Goal: Task Accomplishment & Management: Complete application form

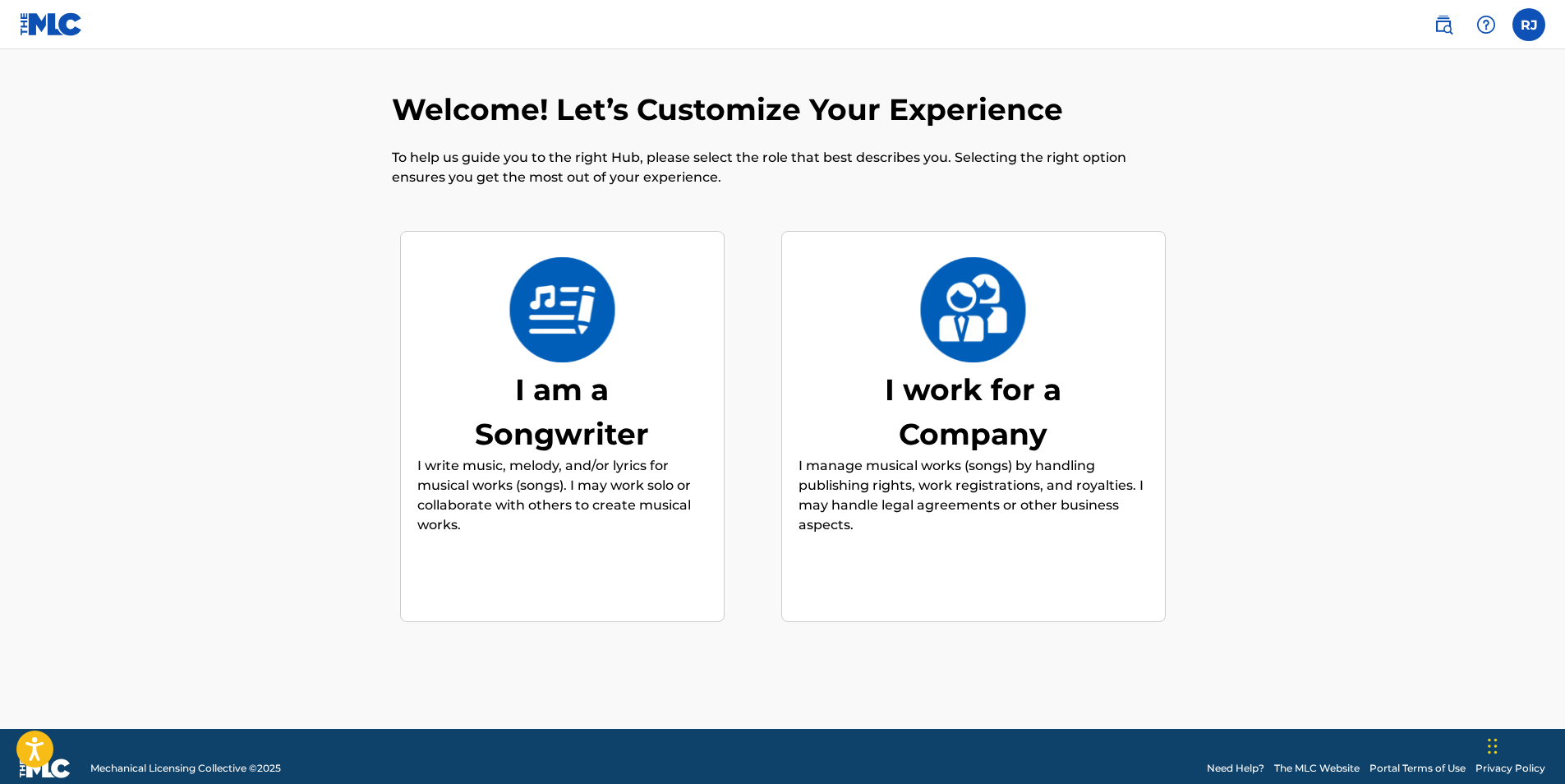
click at [542, 407] on div "I am a Songwriter" at bounding box center [562, 411] width 246 height 89
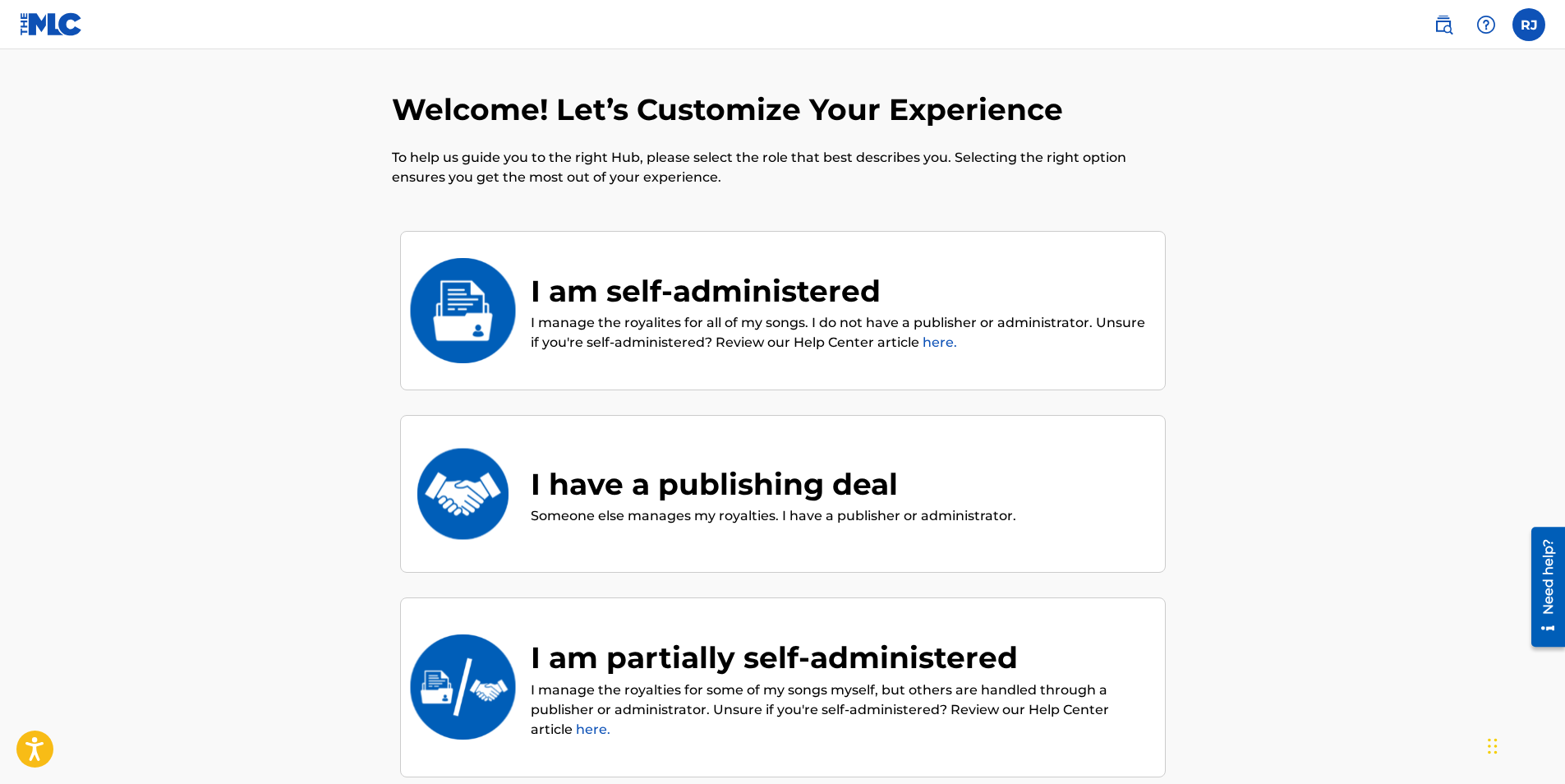
scroll to position [74, 0]
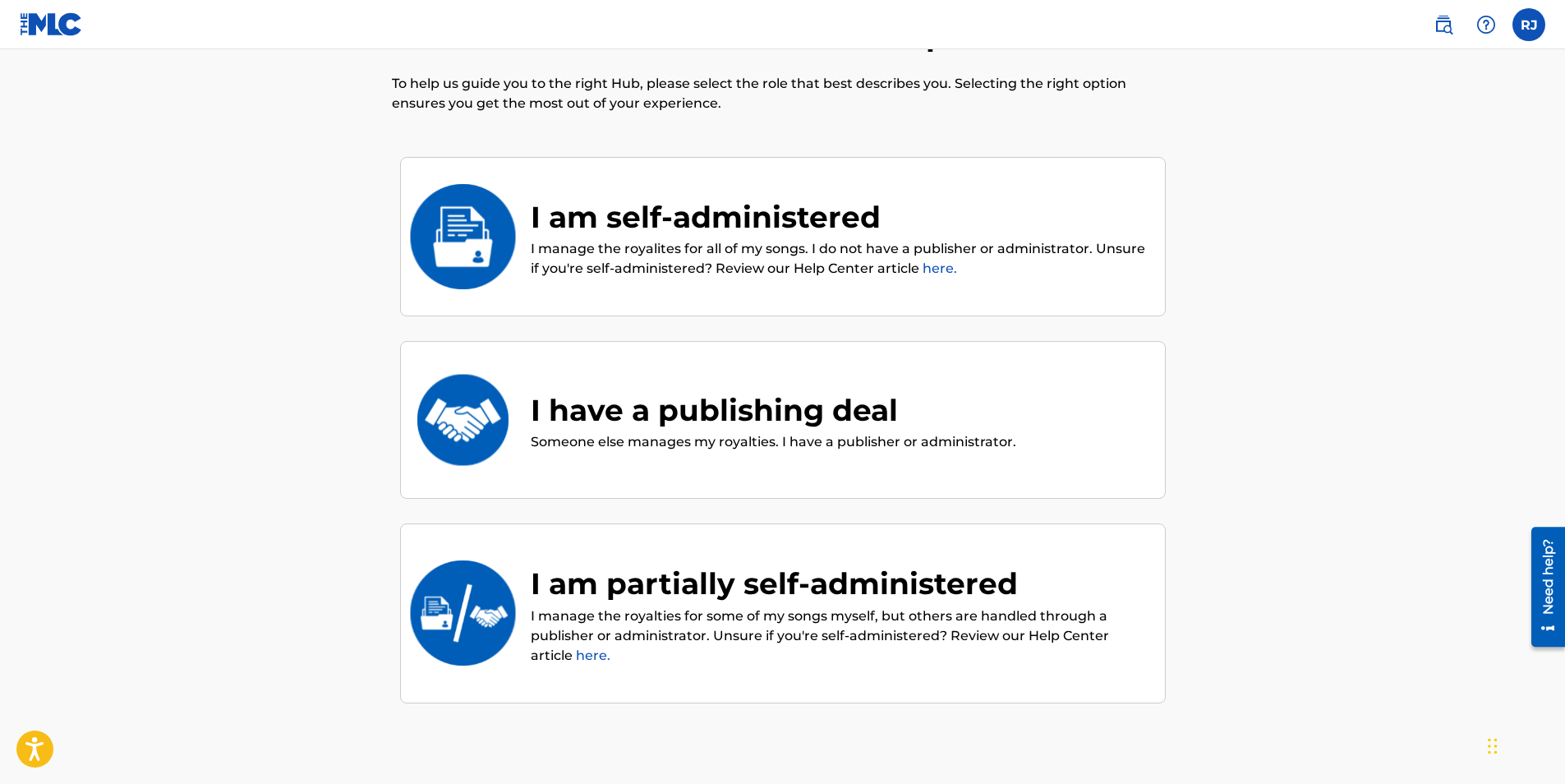
click at [774, 261] on p "I manage the royalites for all of my songs. I do not have a publisher or admini…" at bounding box center [840, 258] width 618 height 40
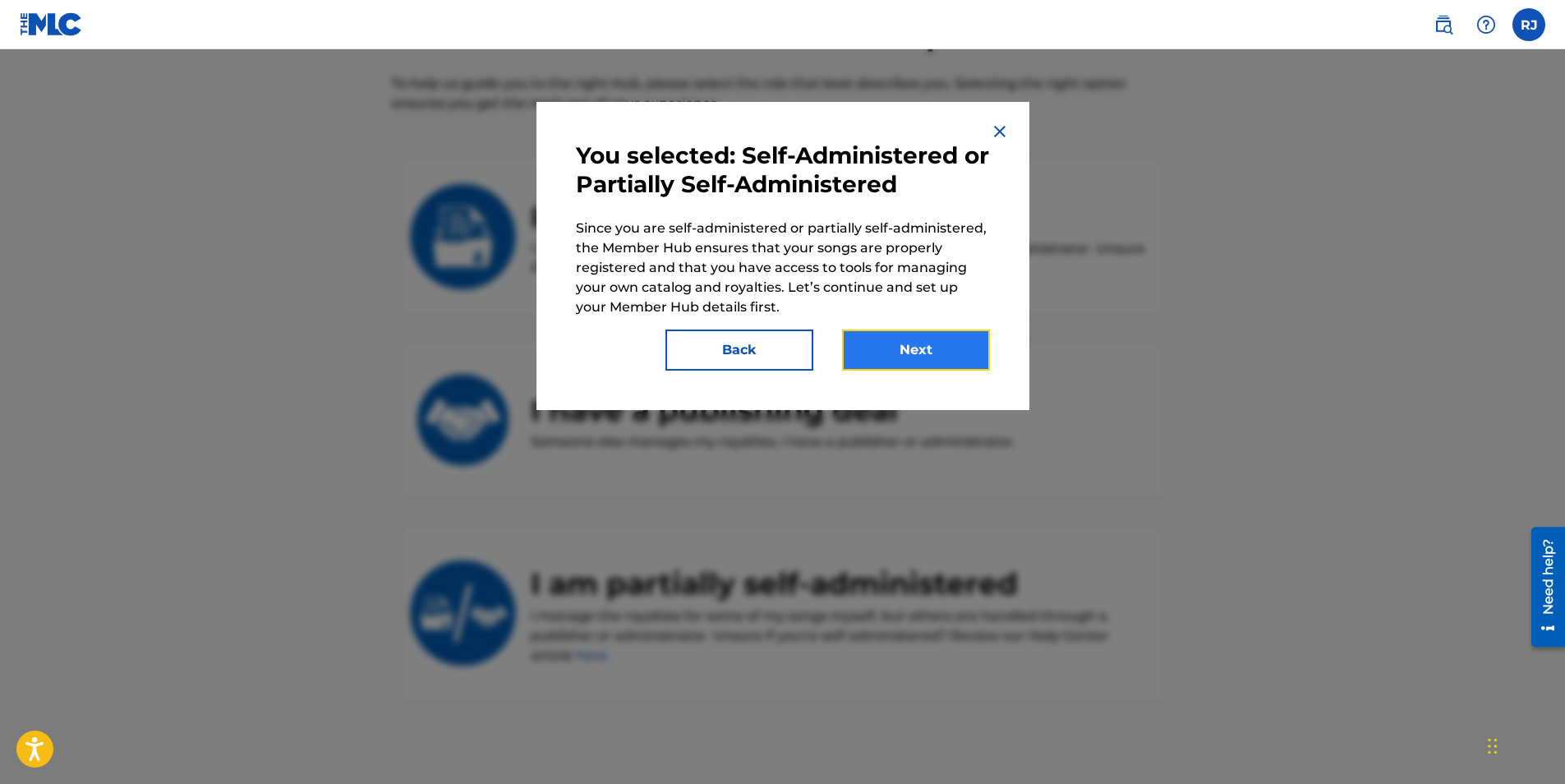
click at [935, 346] on button "Next" at bounding box center [916, 349] width 148 height 41
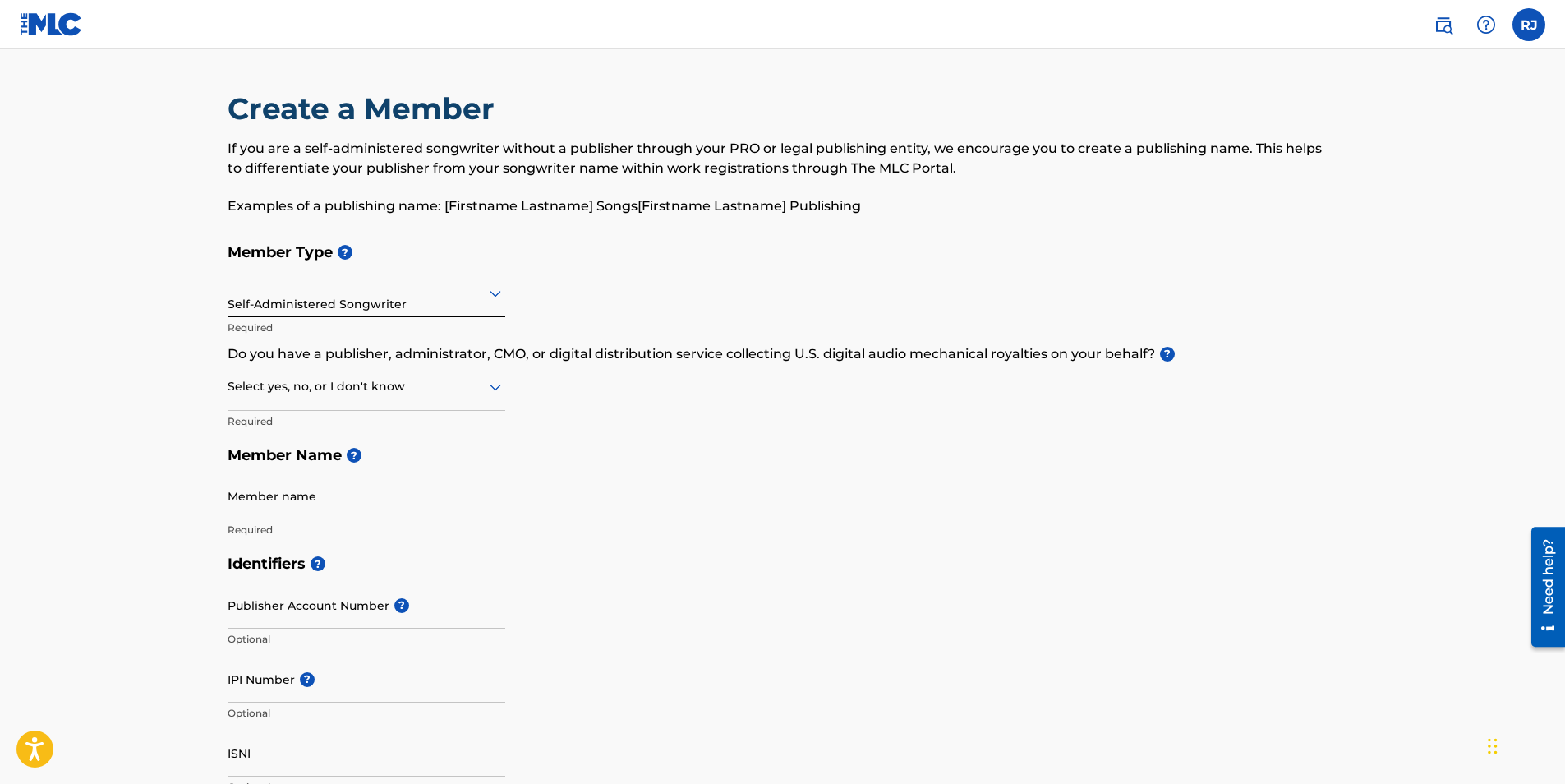
click at [475, 385] on div at bounding box center [366, 387] width 278 height 20
click at [506, 392] on div "Member Type ? Self-Administered Songwriter Required Do you have a publisher, ad…" at bounding box center [783, 390] width 1111 height 311
click at [493, 388] on icon at bounding box center [495, 388] width 12 height 7
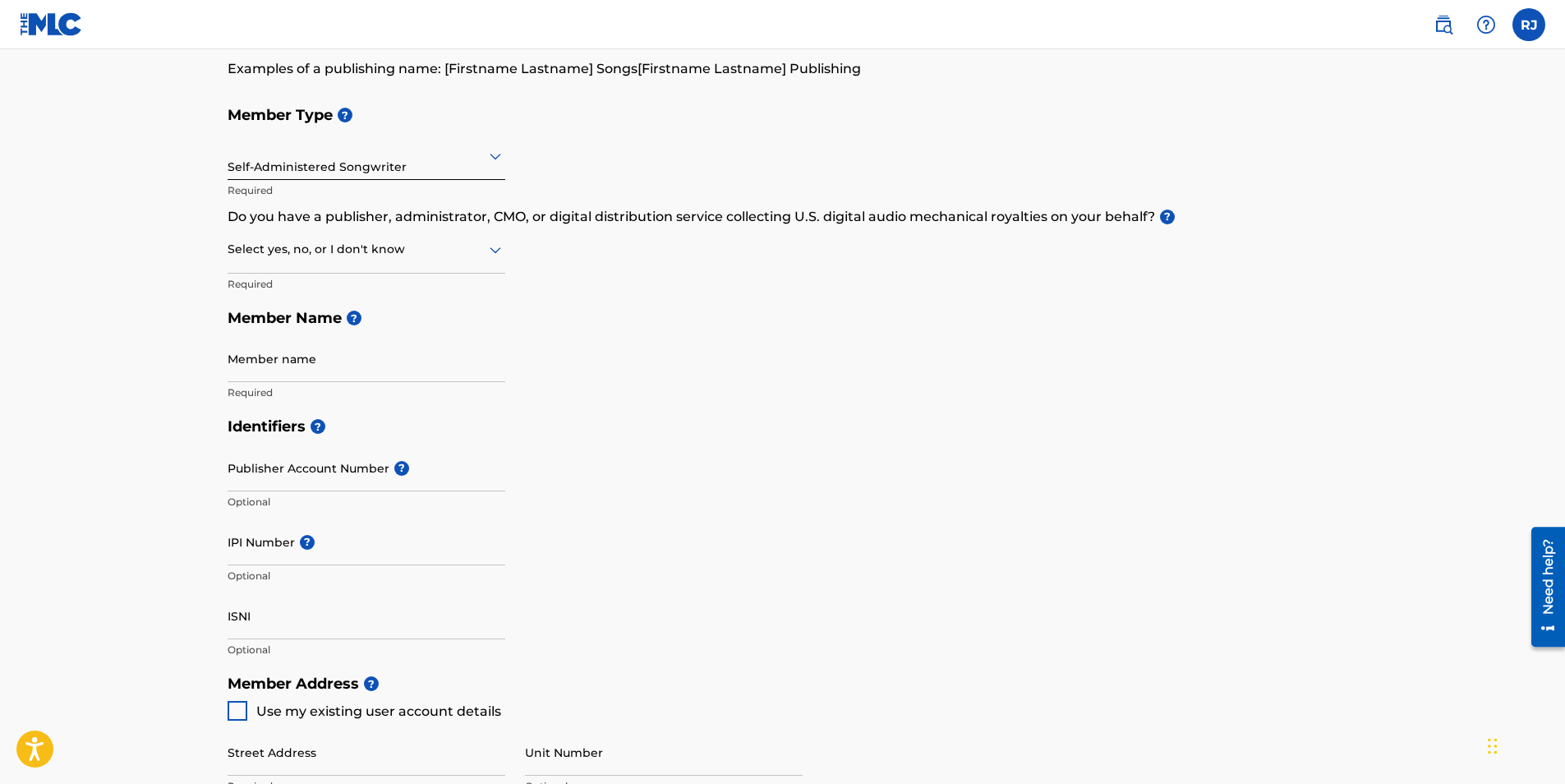
scroll to position [165, 0]
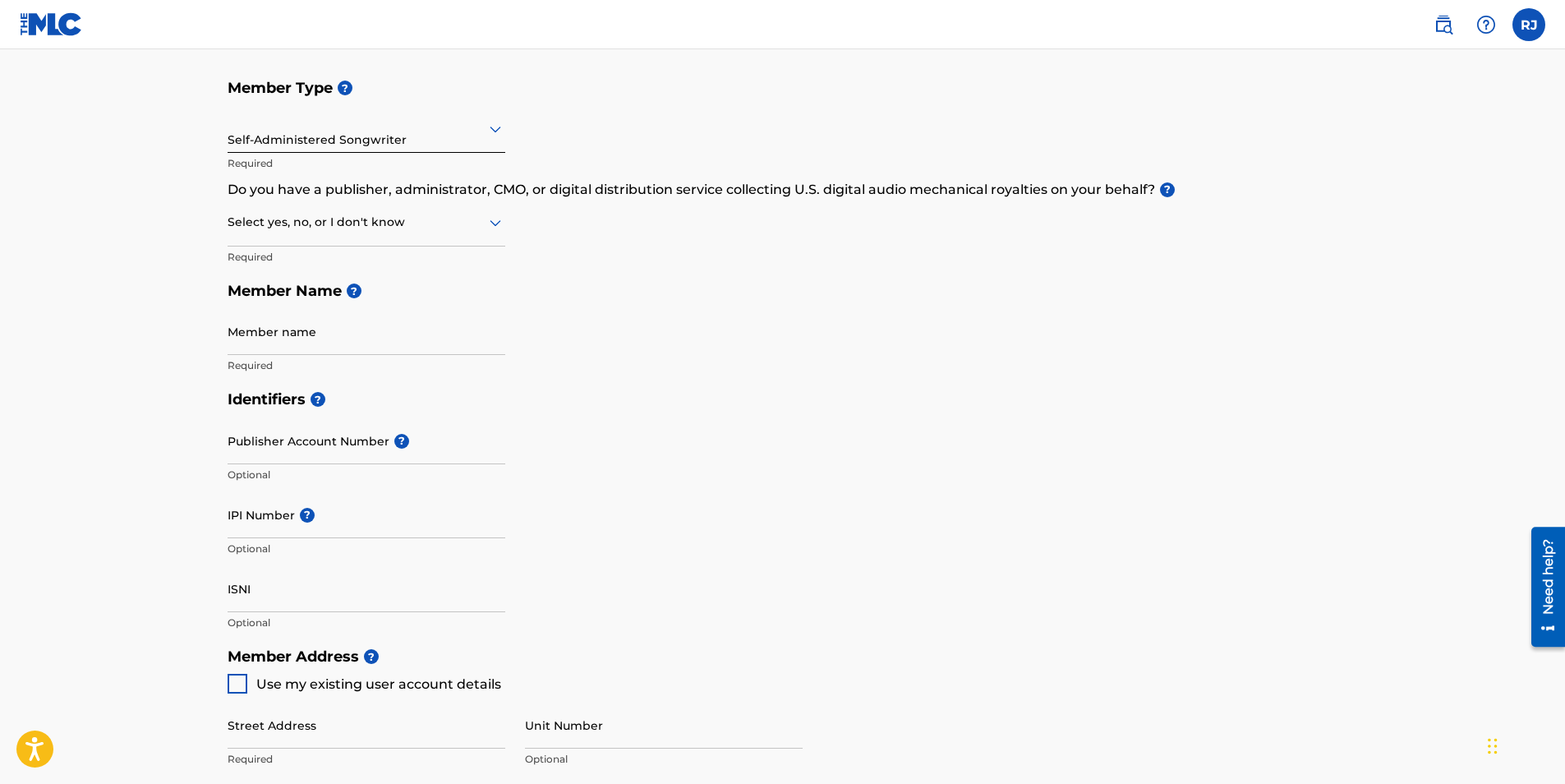
click at [491, 223] on icon at bounding box center [495, 224] width 12 height 7
click at [366, 297] on div "No" at bounding box center [366, 302] width 276 height 37
click at [328, 338] on input "Member name" at bounding box center [366, 331] width 278 height 46
click at [270, 341] on input "Sensei. Rocky" at bounding box center [366, 331] width 278 height 46
type input "[PERSON_NAME]"
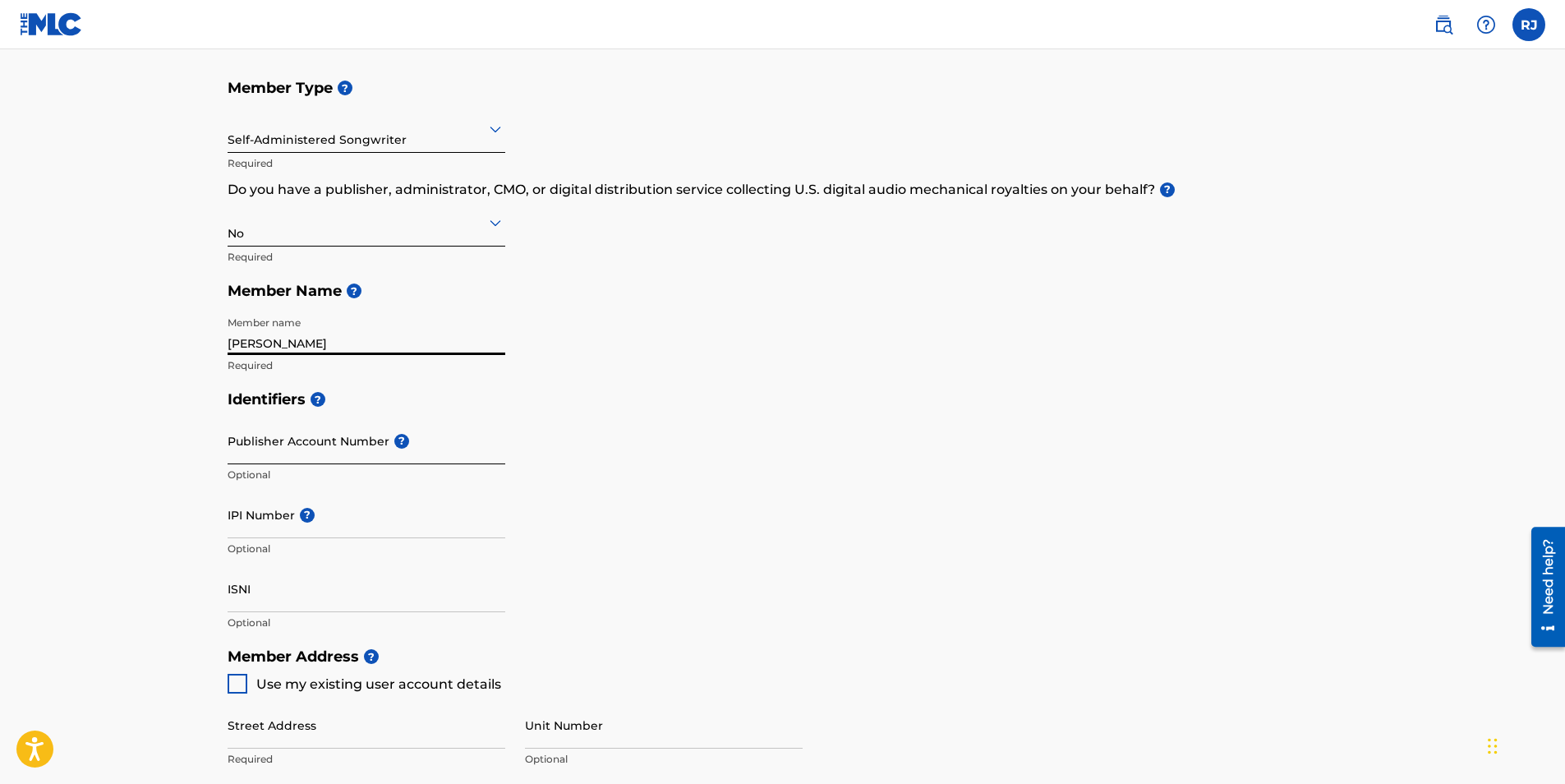
click at [314, 441] on input "Publisher Account Number ?" at bounding box center [366, 440] width 278 height 46
type input "7464545"
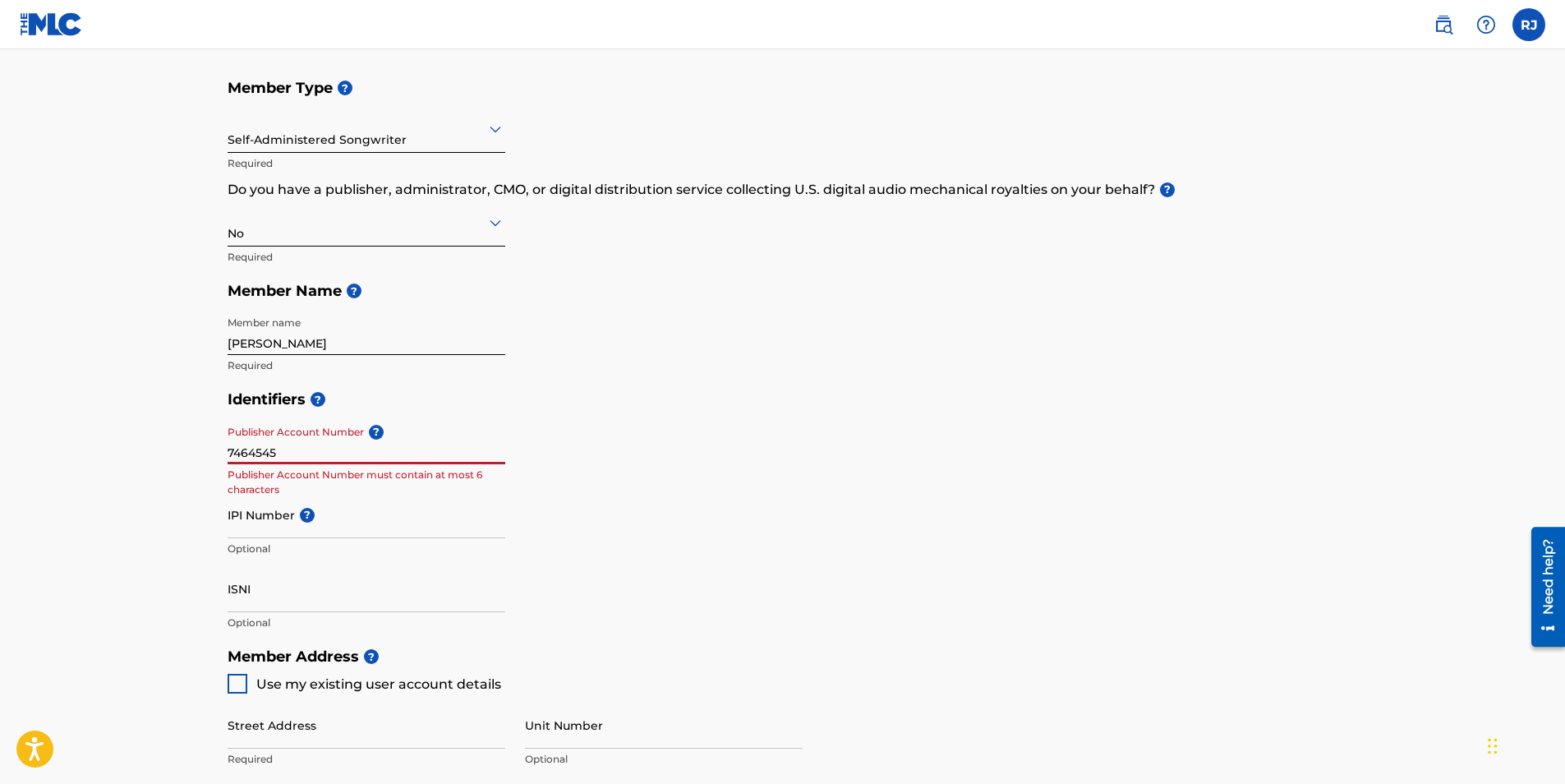
drag, startPoint x: 292, startPoint y: 450, endPoint x: 116, endPoint y: 439, distance: 176.3
click at [116, 439] on main "Create a Member If you are a self-administered songwriter without a publisher t…" at bounding box center [782, 623] width 1565 height 1475
click at [551, 419] on div "Identifiers ? Publisher Account Number ? Optional IPI Number ? Optional ISNI Op…" at bounding box center [783, 511] width 1111 height 257
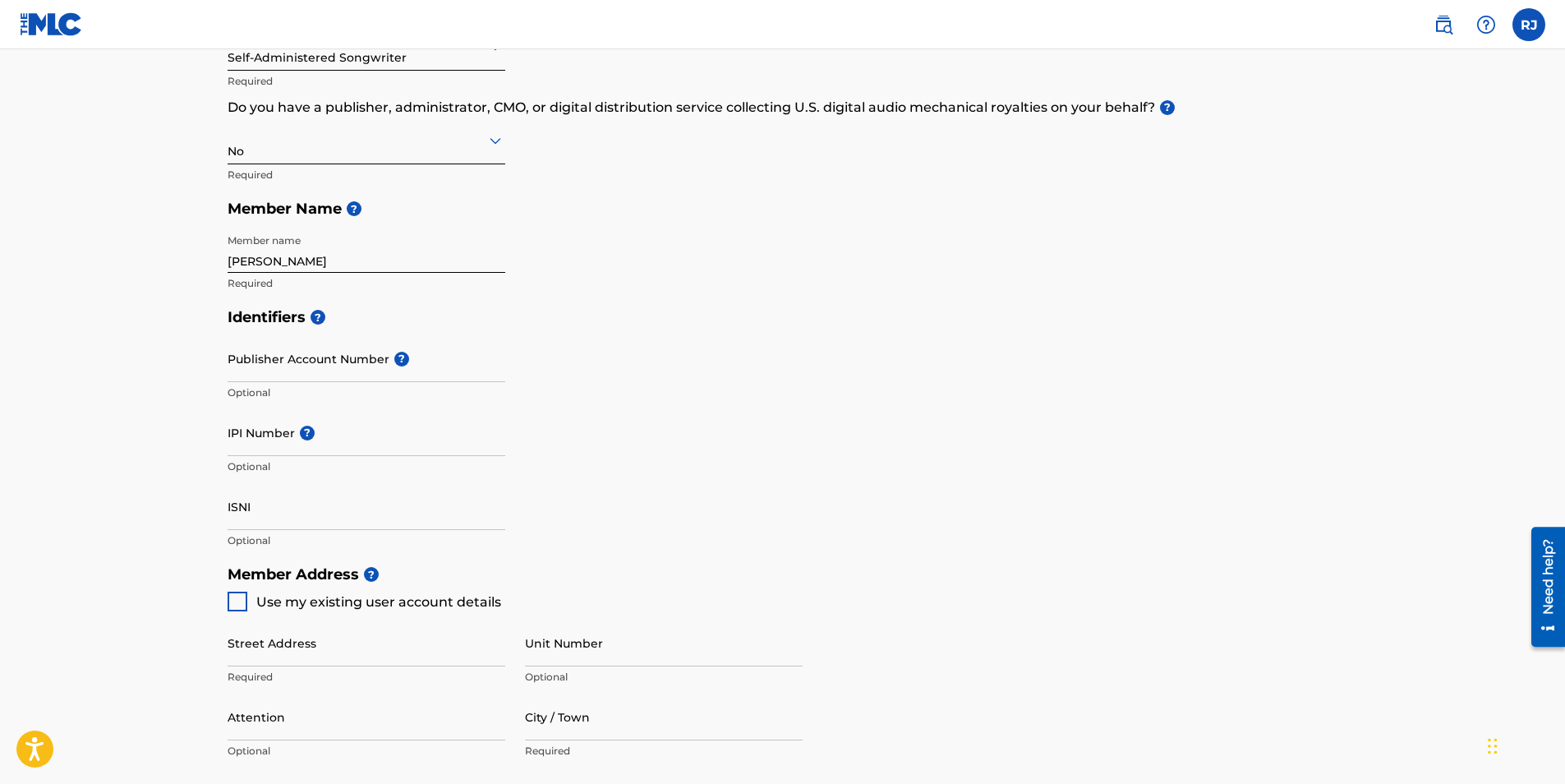
scroll to position [328, 0]
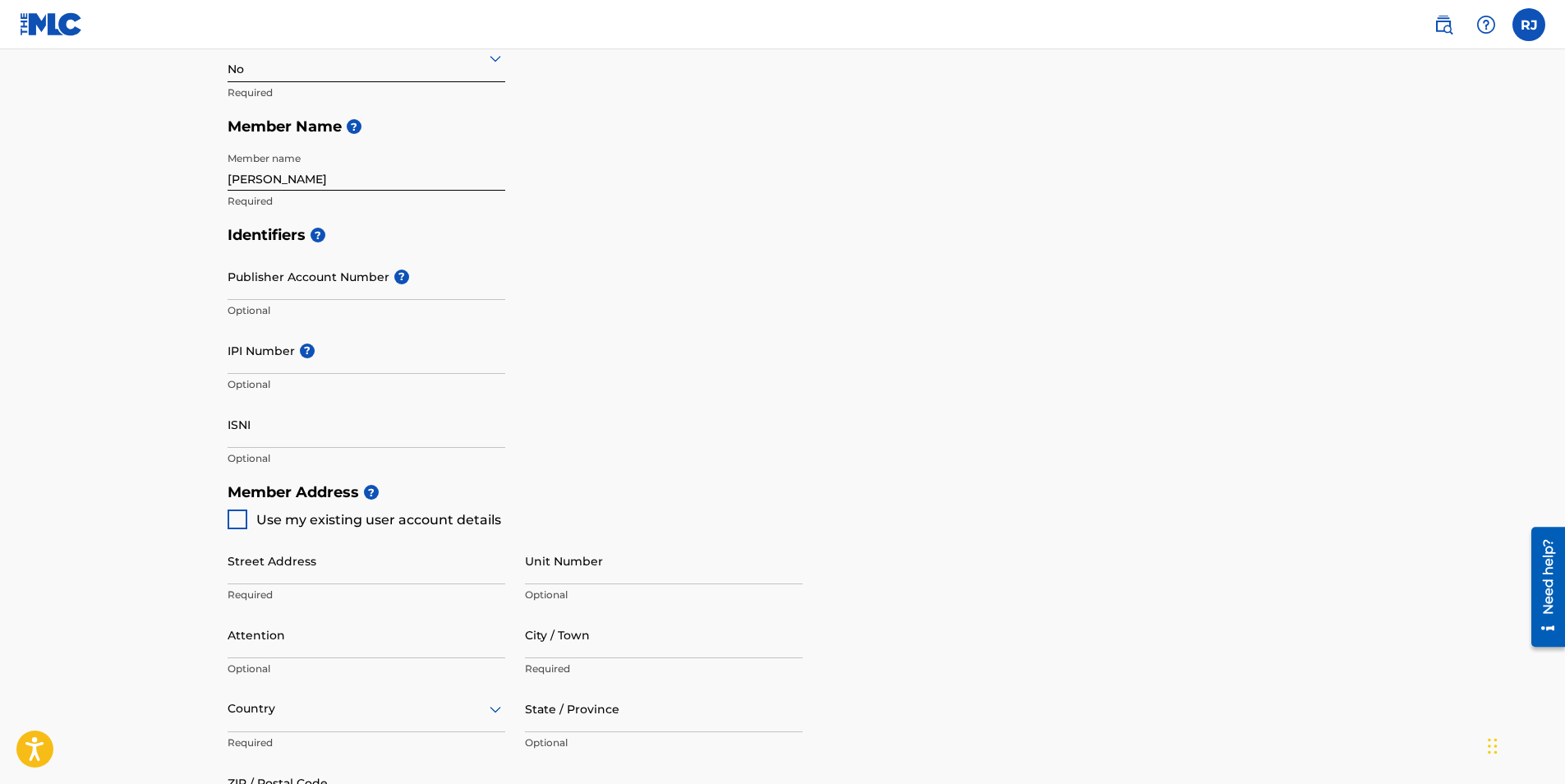
click at [236, 519] on div at bounding box center [237, 518] width 19 height 19
type input "Tayoo End"
type input "Nassau"
type input "[GEOGRAPHIC_DATA]"
type input "00000"
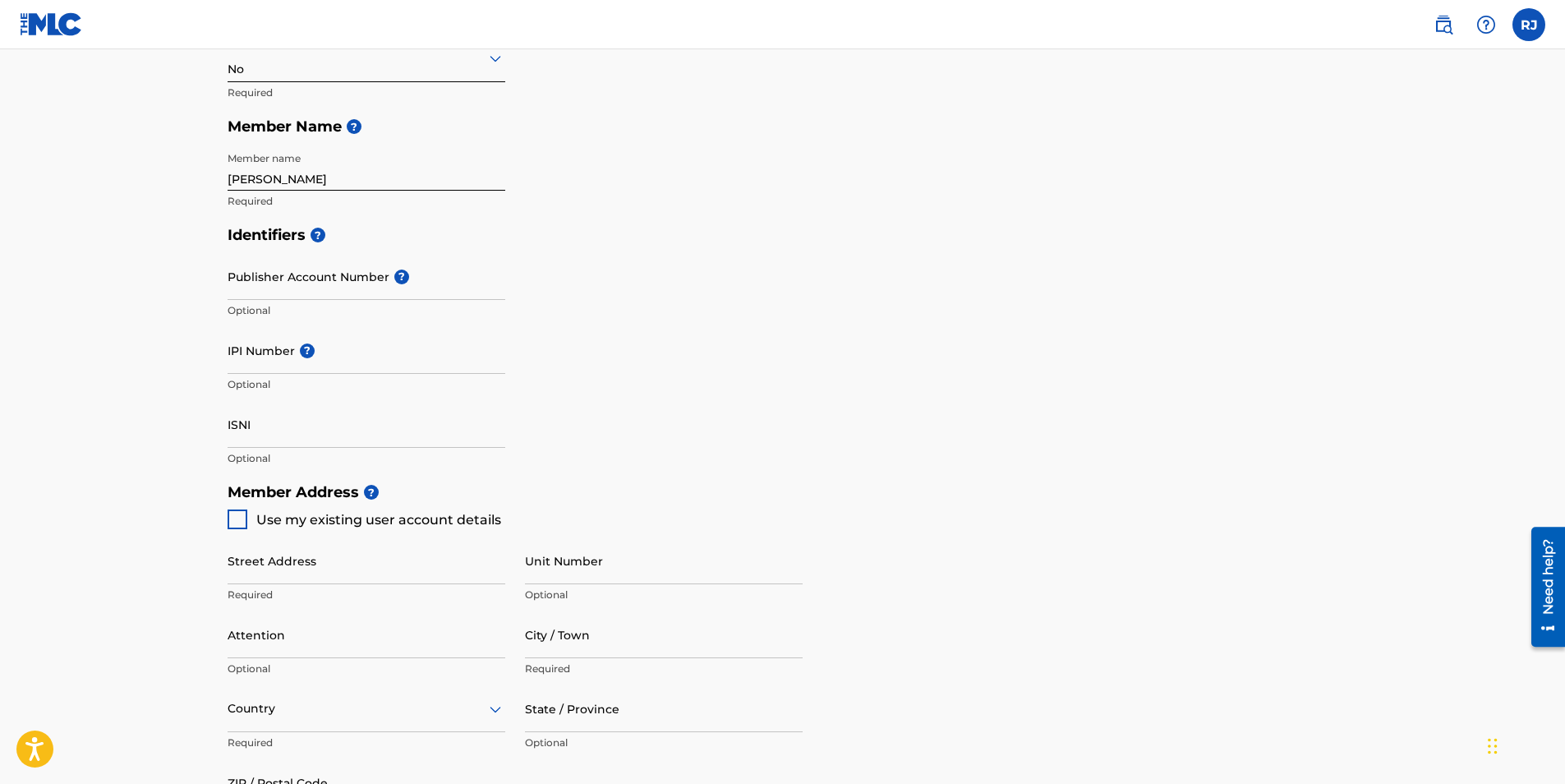
type input "242"
type input "8015578"
type input "[EMAIL_ADDRESS][DOMAIN_NAME]"
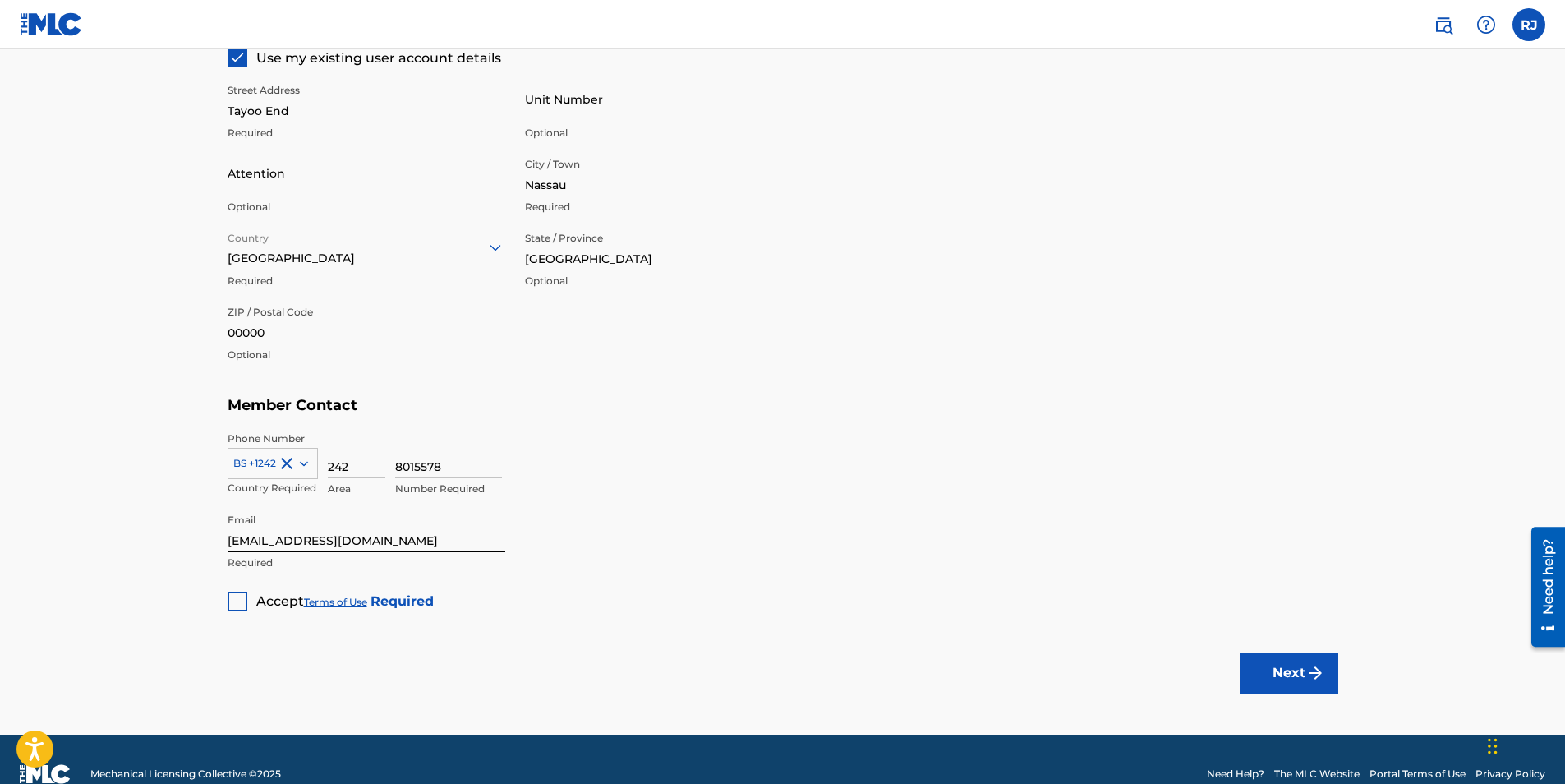
scroll to position [819, 0]
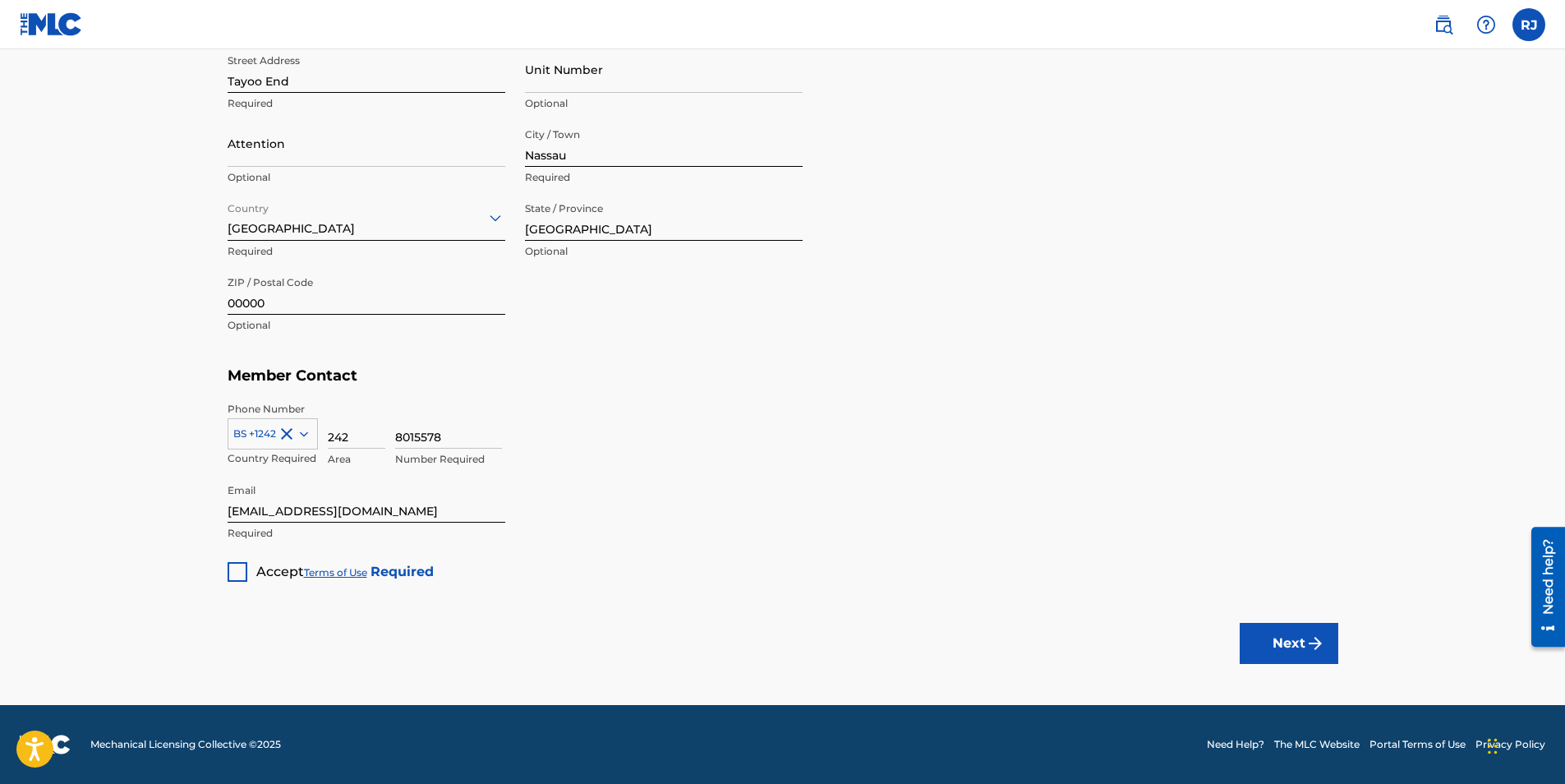
click at [234, 570] on div at bounding box center [237, 571] width 19 height 19
click at [1285, 646] on button "Next" at bounding box center [1289, 643] width 99 height 41
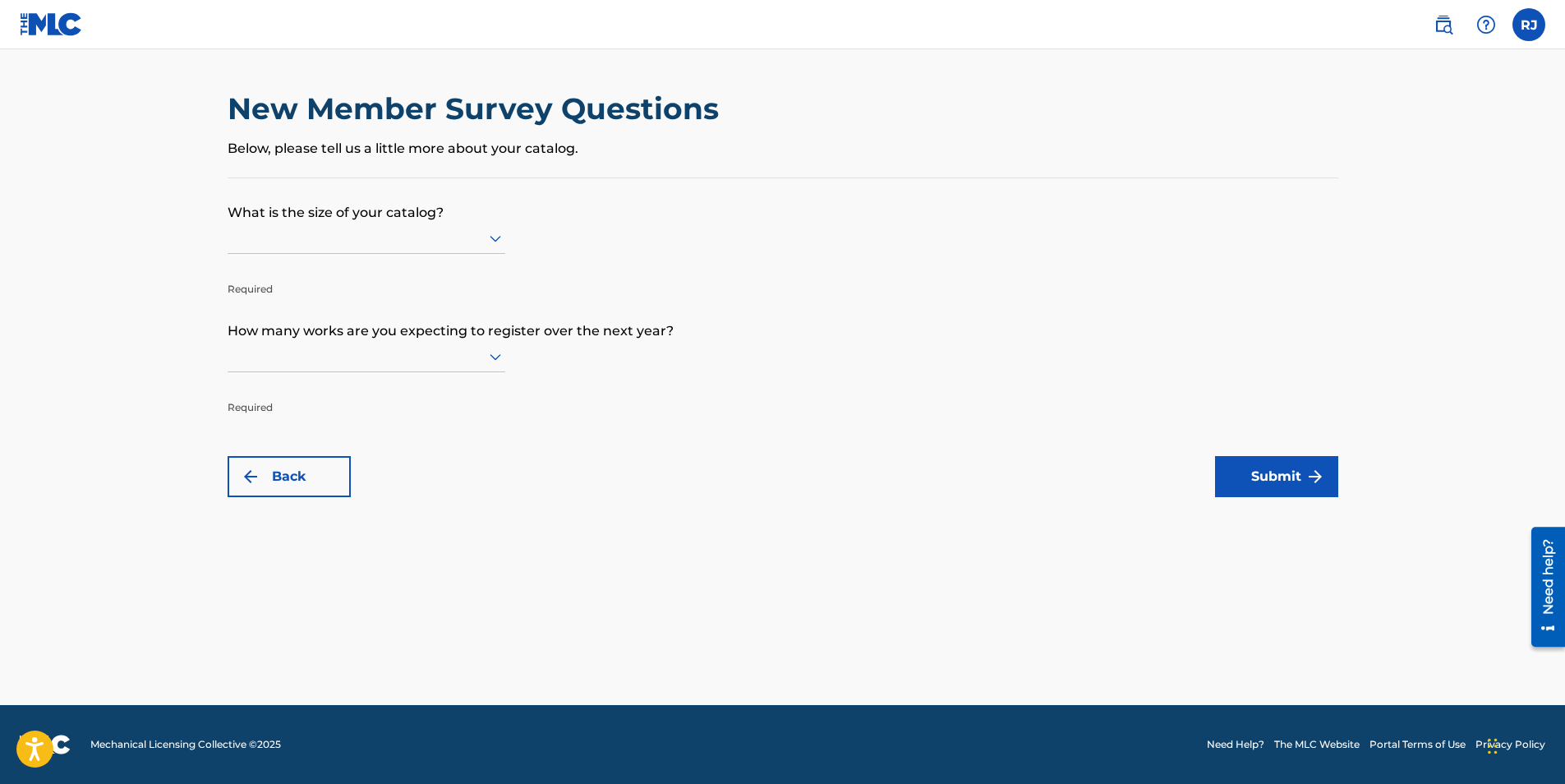
click at [490, 238] on icon at bounding box center [495, 239] width 12 height 7
click at [620, 199] on p "What is the size of your catalog?" at bounding box center [783, 200] width 1111 height 45
click at [496, 359] on icon at bounding box center [495, 357] width 12 height 7
click at [496, 357] on icon at bounding box center [495, 357] width 12 height 7
click at [1296, 479] on button "Submit" at bounding box center [1277, 476] width 123 height 41
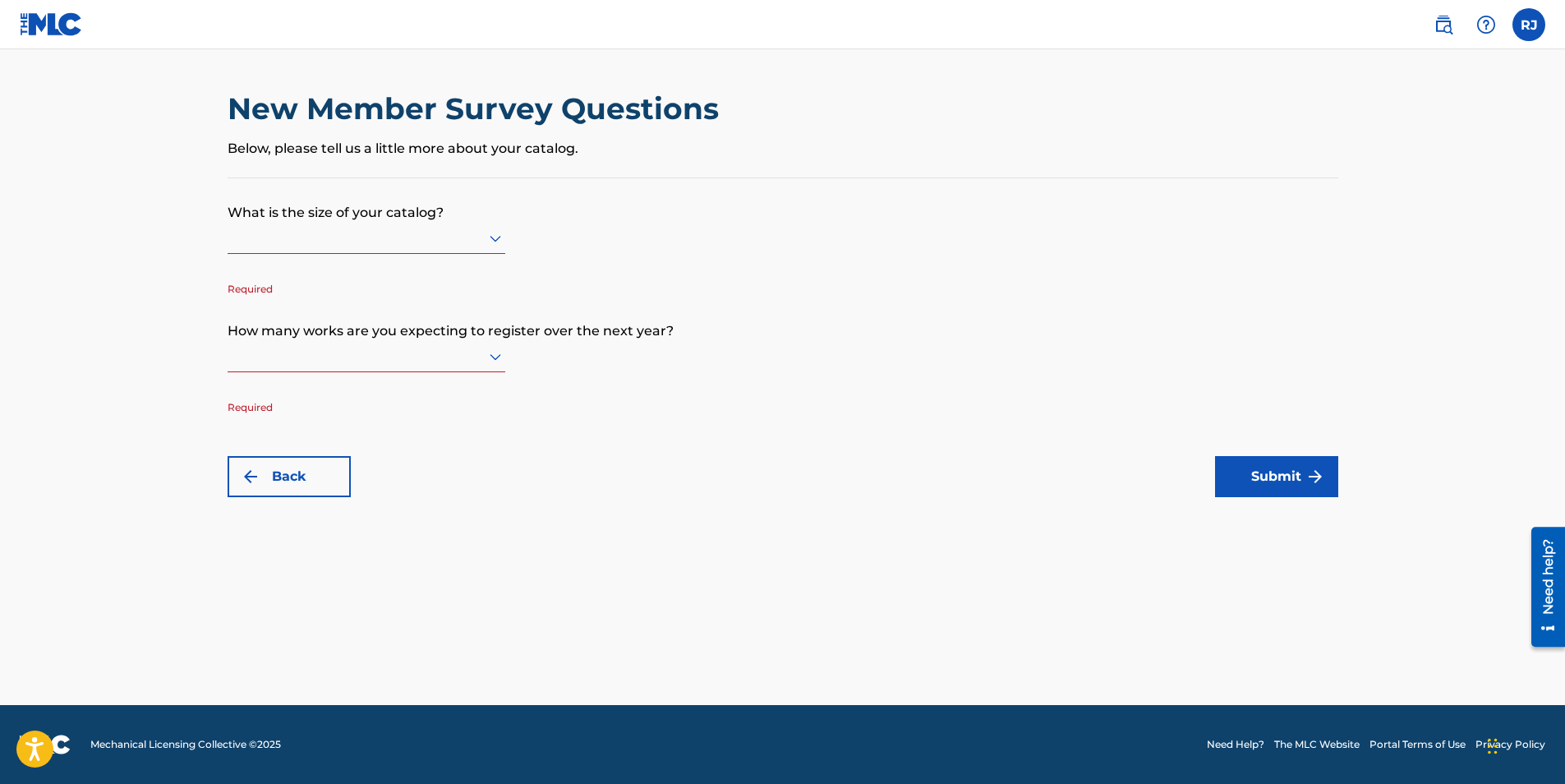
click at [479, 249] on div at bounding box center [366, 238] width 278 height 31
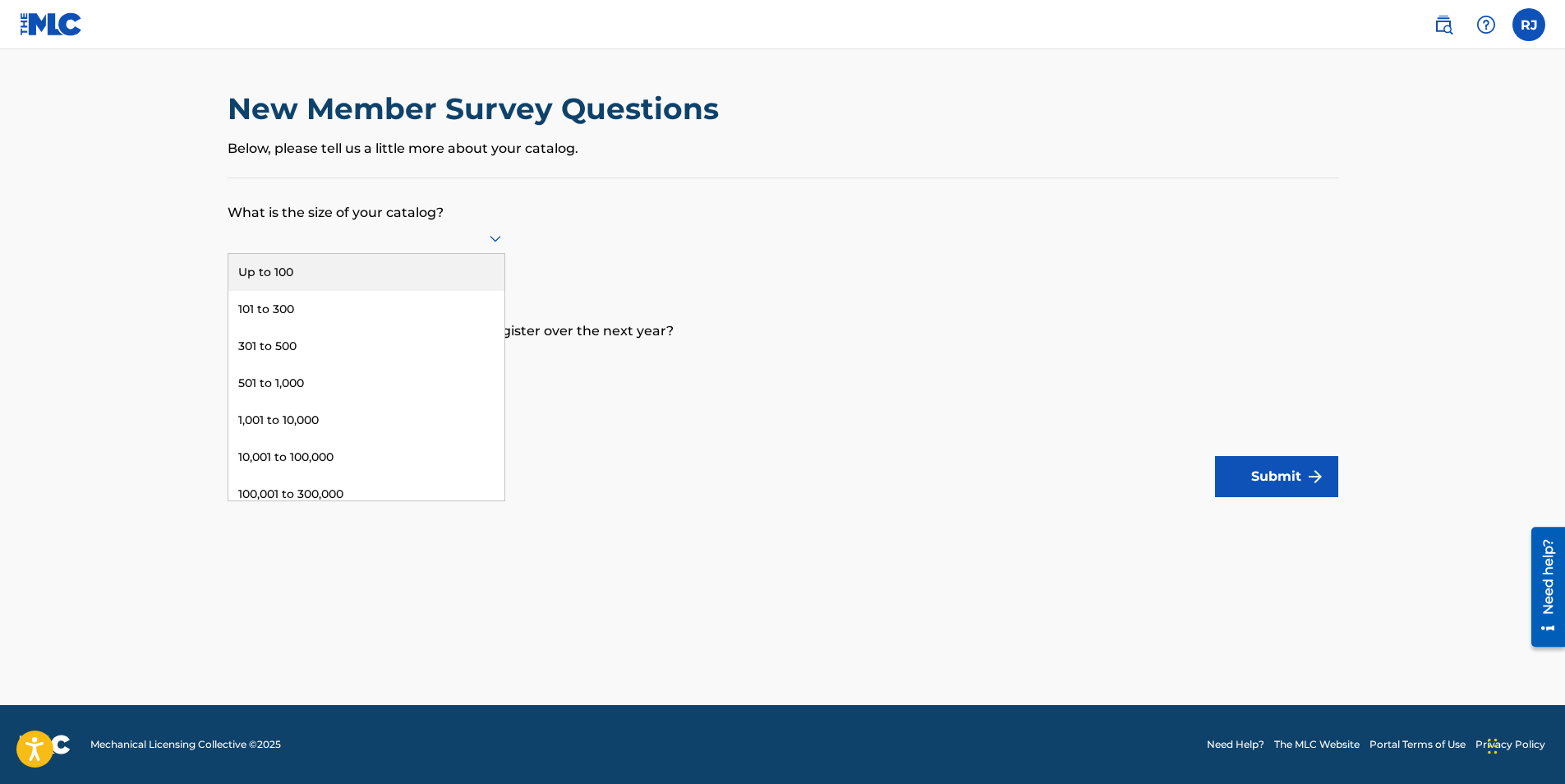
click at [451, 265] on div "Up to 100" at bounding box center [366, 273] width 276 height 37
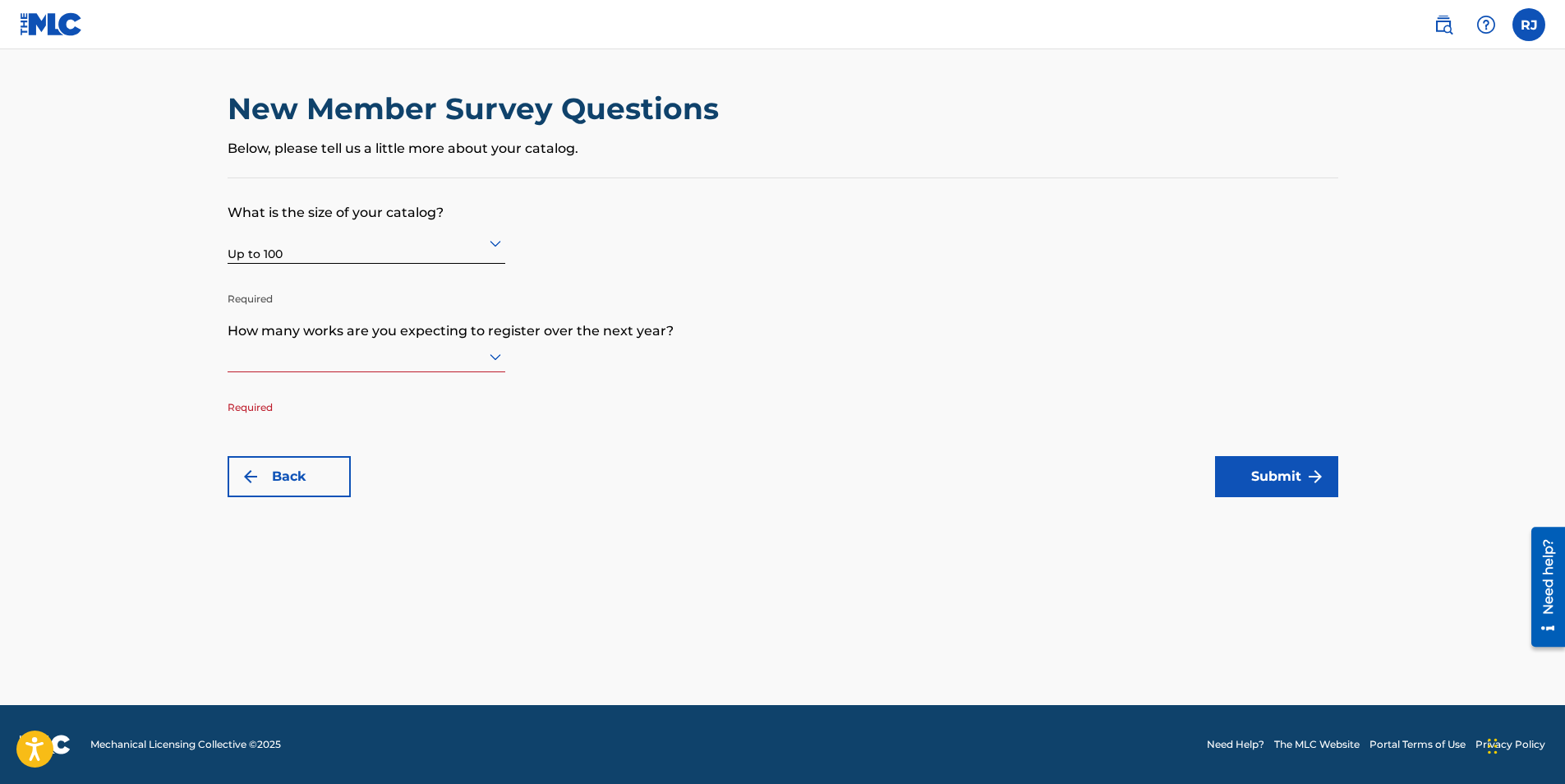
click at [502, 361] on icon at bounding box center [495, 356] width 19 height 19
click at [462, 384] on div "Up to 100" at bounding box center [366, 391] width 276 height 37
click at [1298, 482] on button "Submit" at bounding box center [1277, 476] width 123 height 41
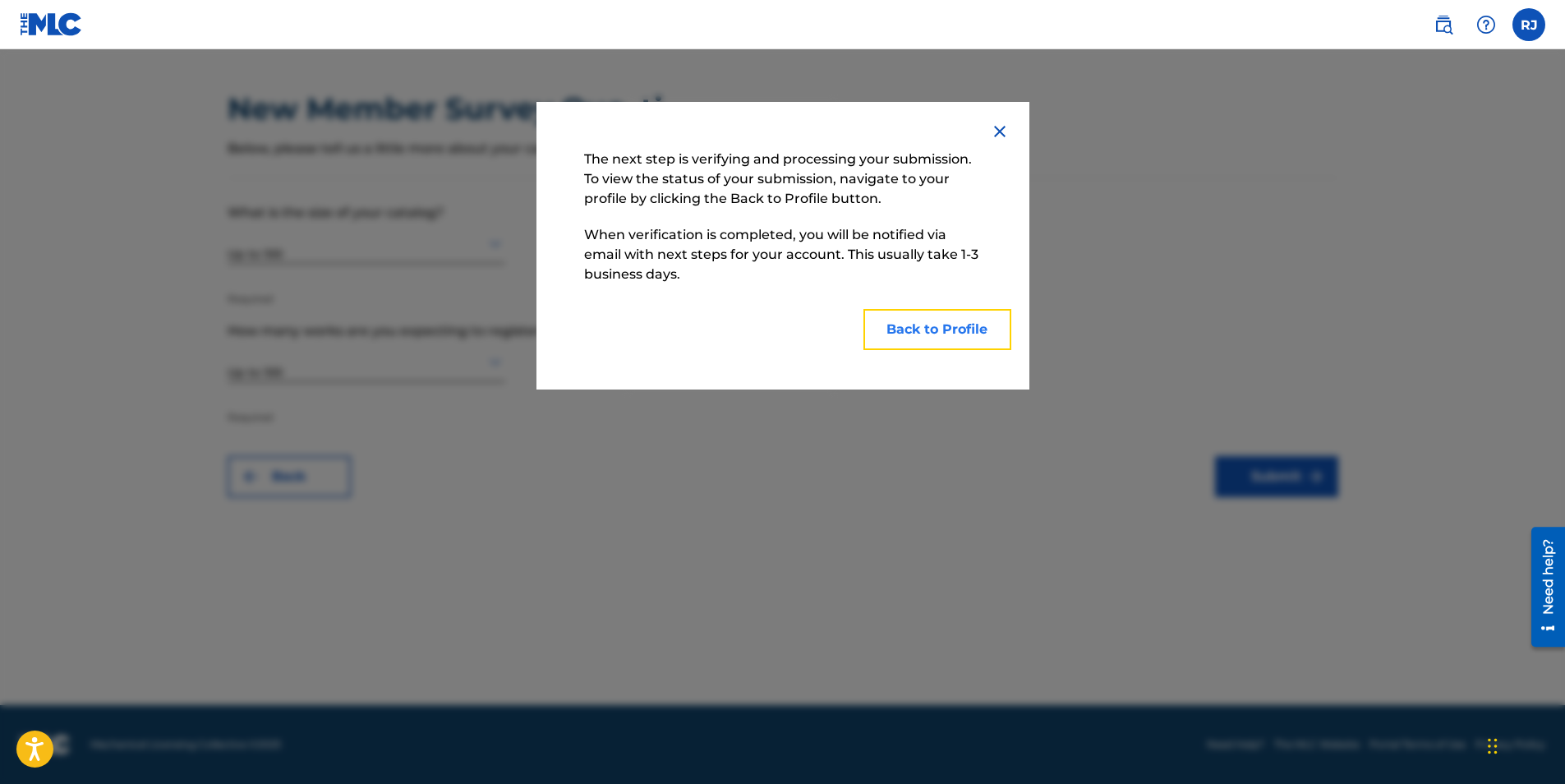
click at [923, 322] on button "Back to Profile" at bounding box center [937, 329] width 148 height 41
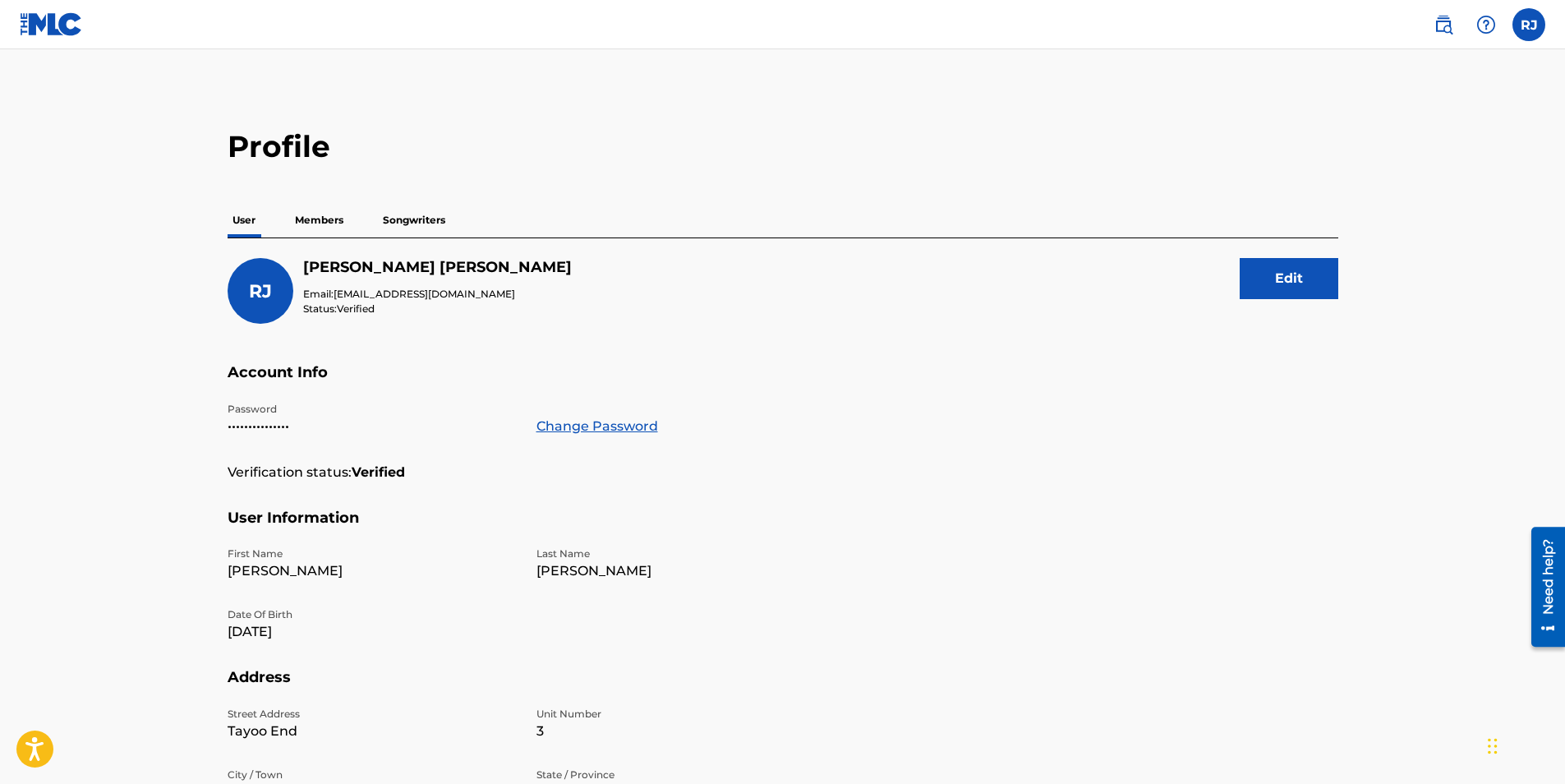
click at [314, 211] on p "Members" at bounding box center [319, 219] width 58 height 35
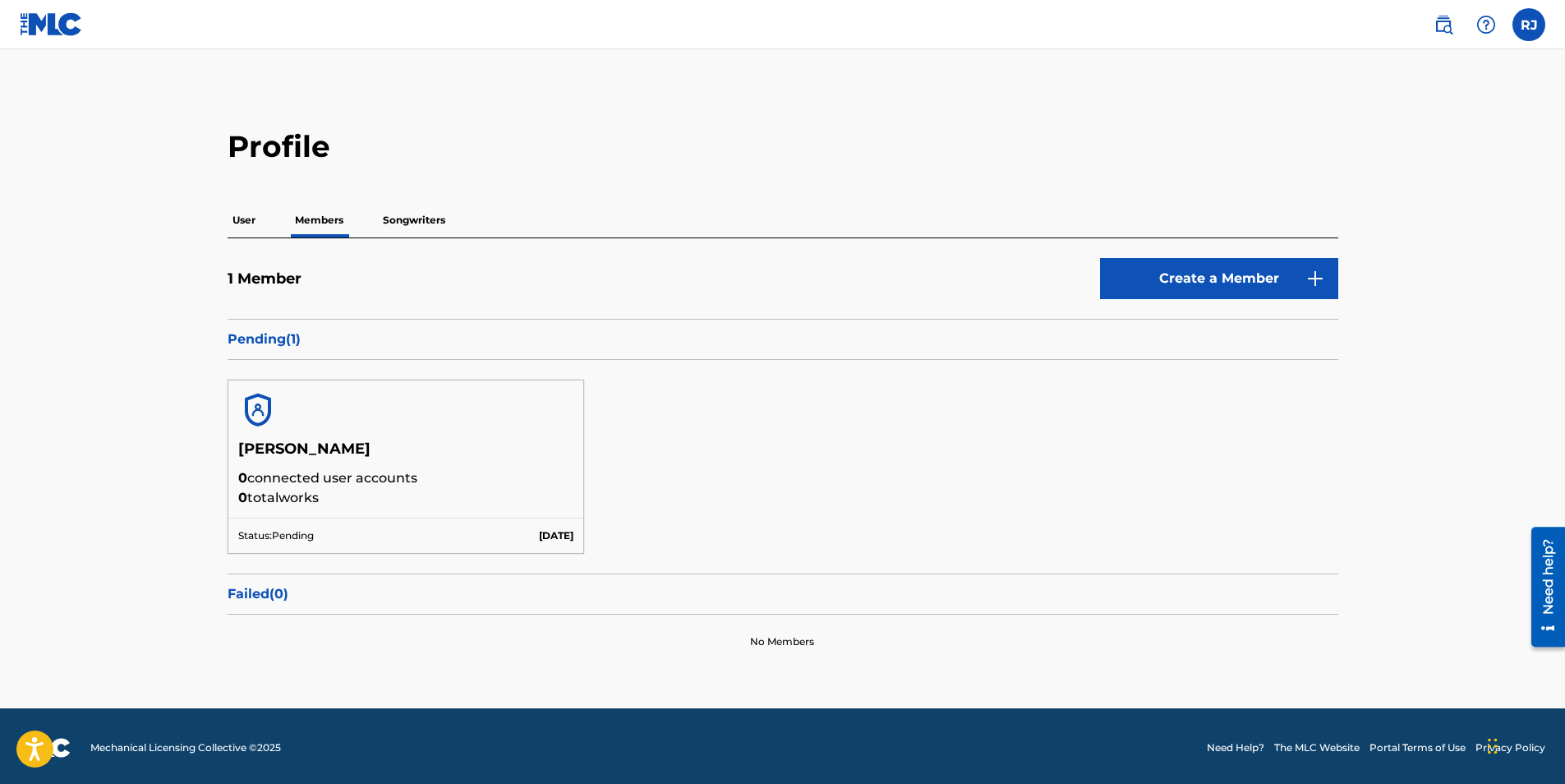
click at [285, 343] on p "Pending ( 1 )" at bounding box center [783, 338] width 1111 height 19
click at [420, 223] on p "Songwriters" at bounding box center [414, 219] width 73 height 35
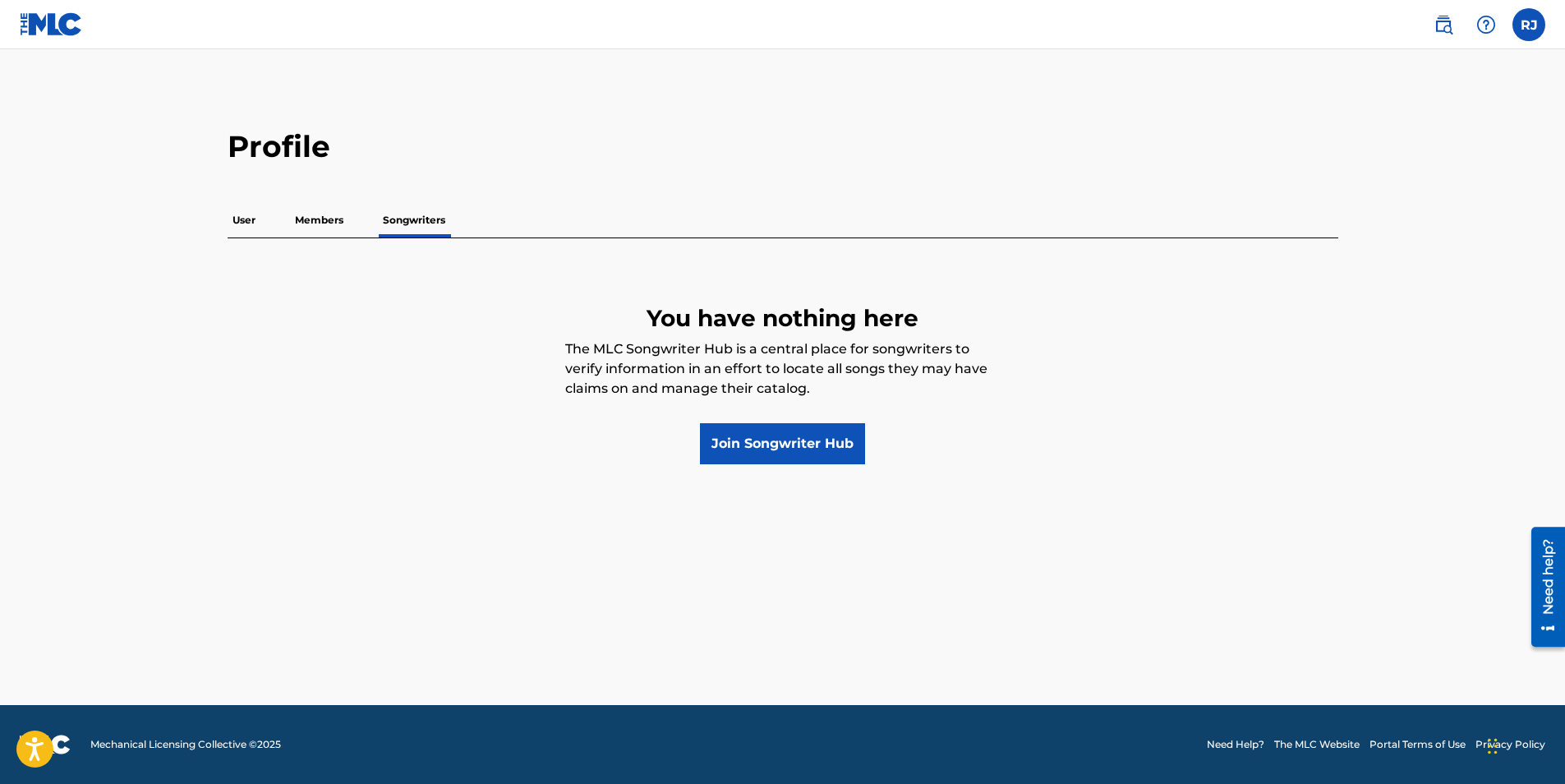
click at [325, 229] on p "Members" at bounding box center [319, 219] width 58 height 35
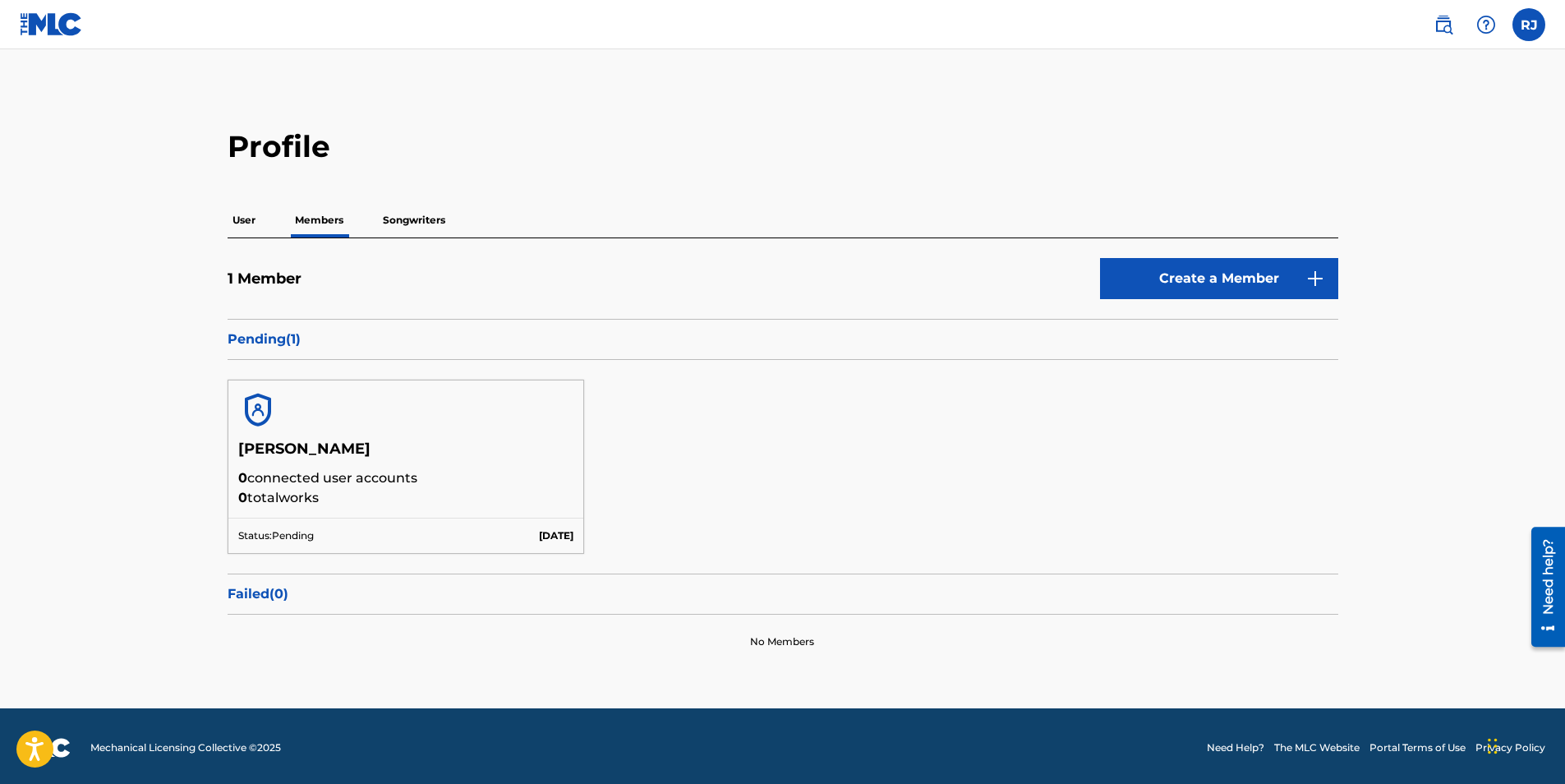
click at [256, 219] on p "User" at bounding box center [244, 219] width 33 height 35
